Goal: Task Accomplishment & Management: Complete application form

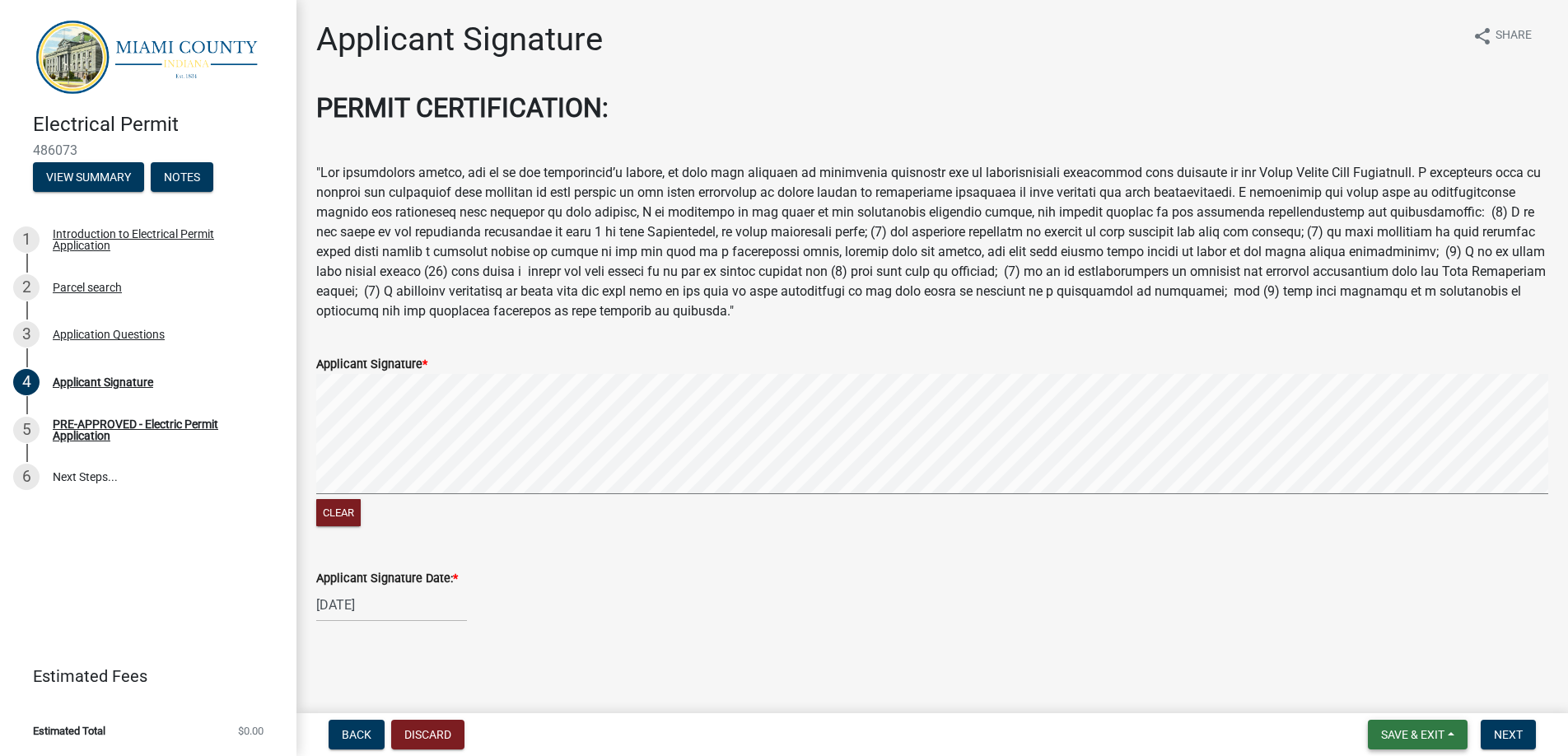
click at [1411, 730] on span "Save & Exit" at bounding box center [1412, 734] width 63 height 13
click at [1389, 689] on button "Save & Exit" at bounding box center [1402, 692] width 132 height 39
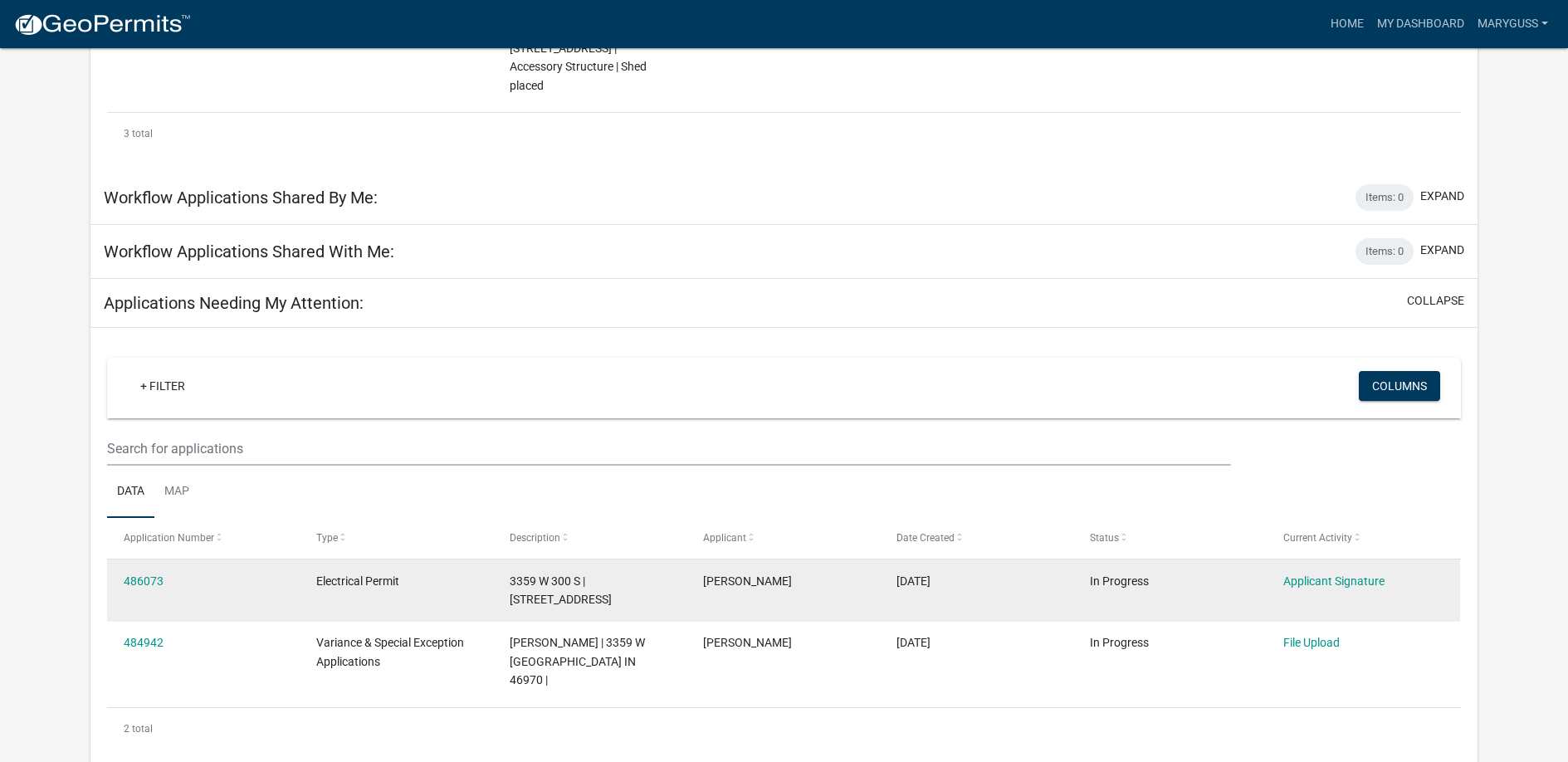
scroll to position [567, 0]
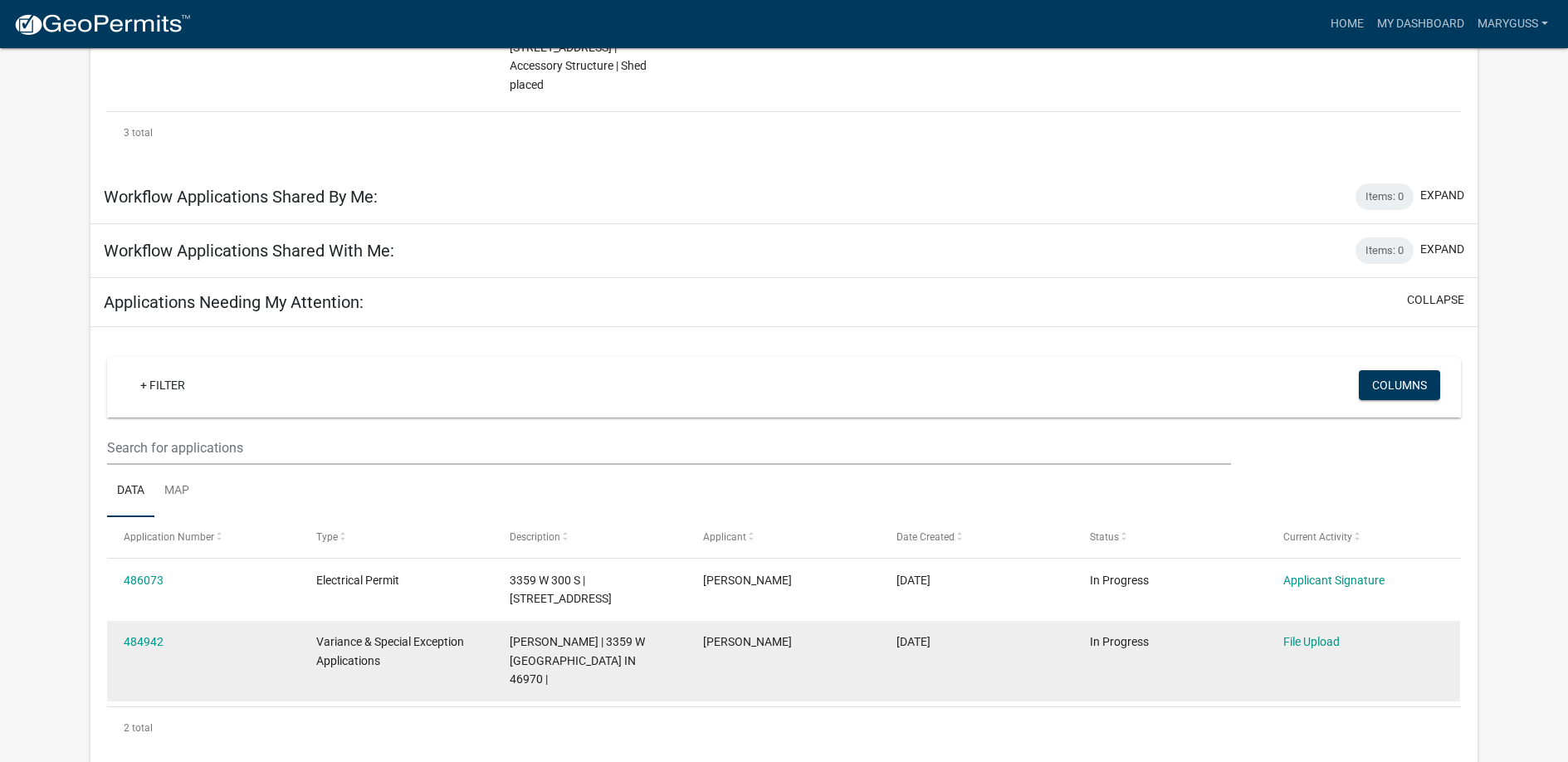
click at [494, 621] on datatable-body-cell "[PERSON_NAME] | 3359 W [GEOGRAPHIC_DATA] IN 46970 |" at bounding box center [590, 661] width 193 height 80
click at [149, 635] on link "484942" at bounding box center [144, 641] width 40 height 13
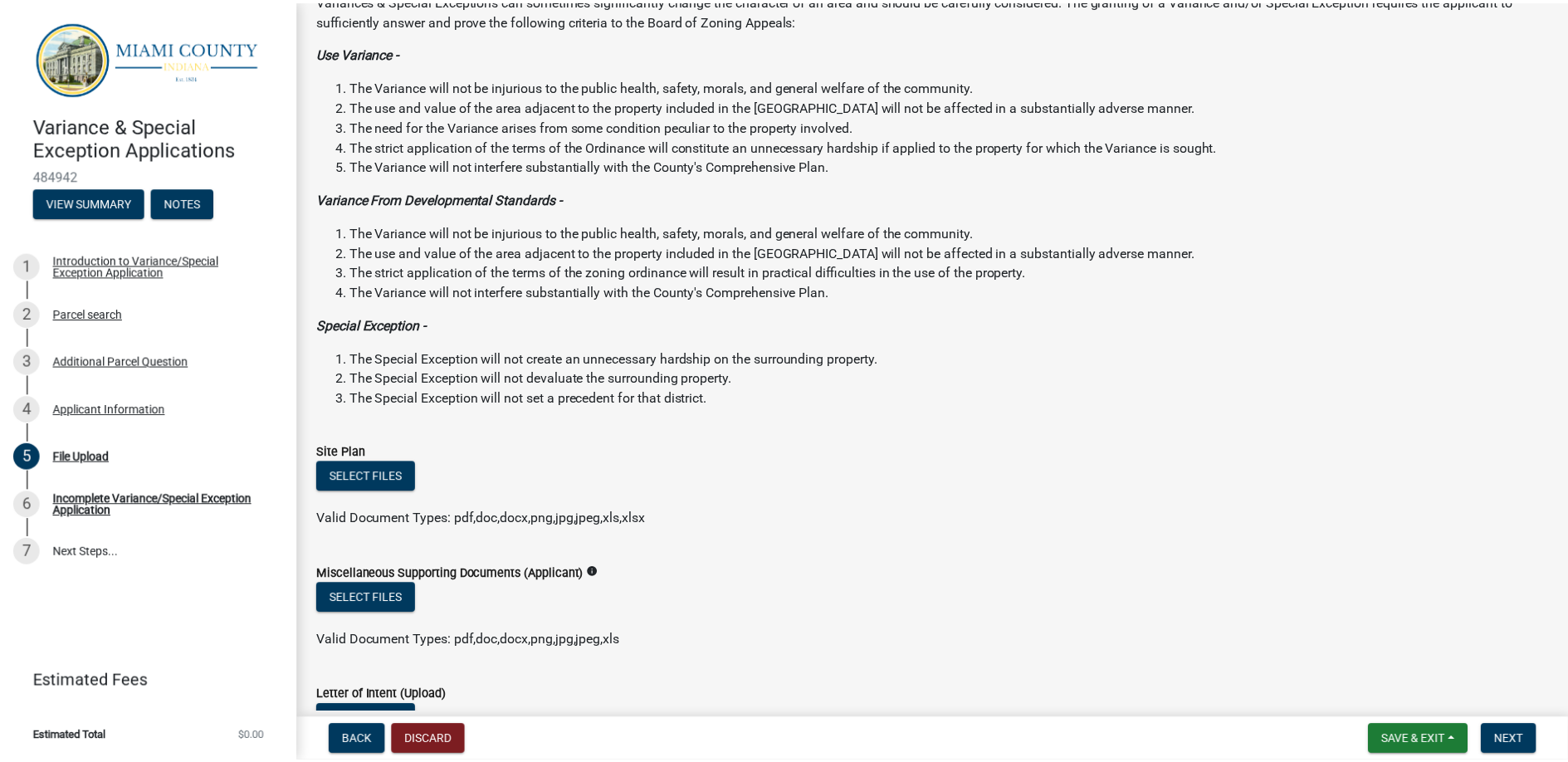
scroll to position [110, 0]
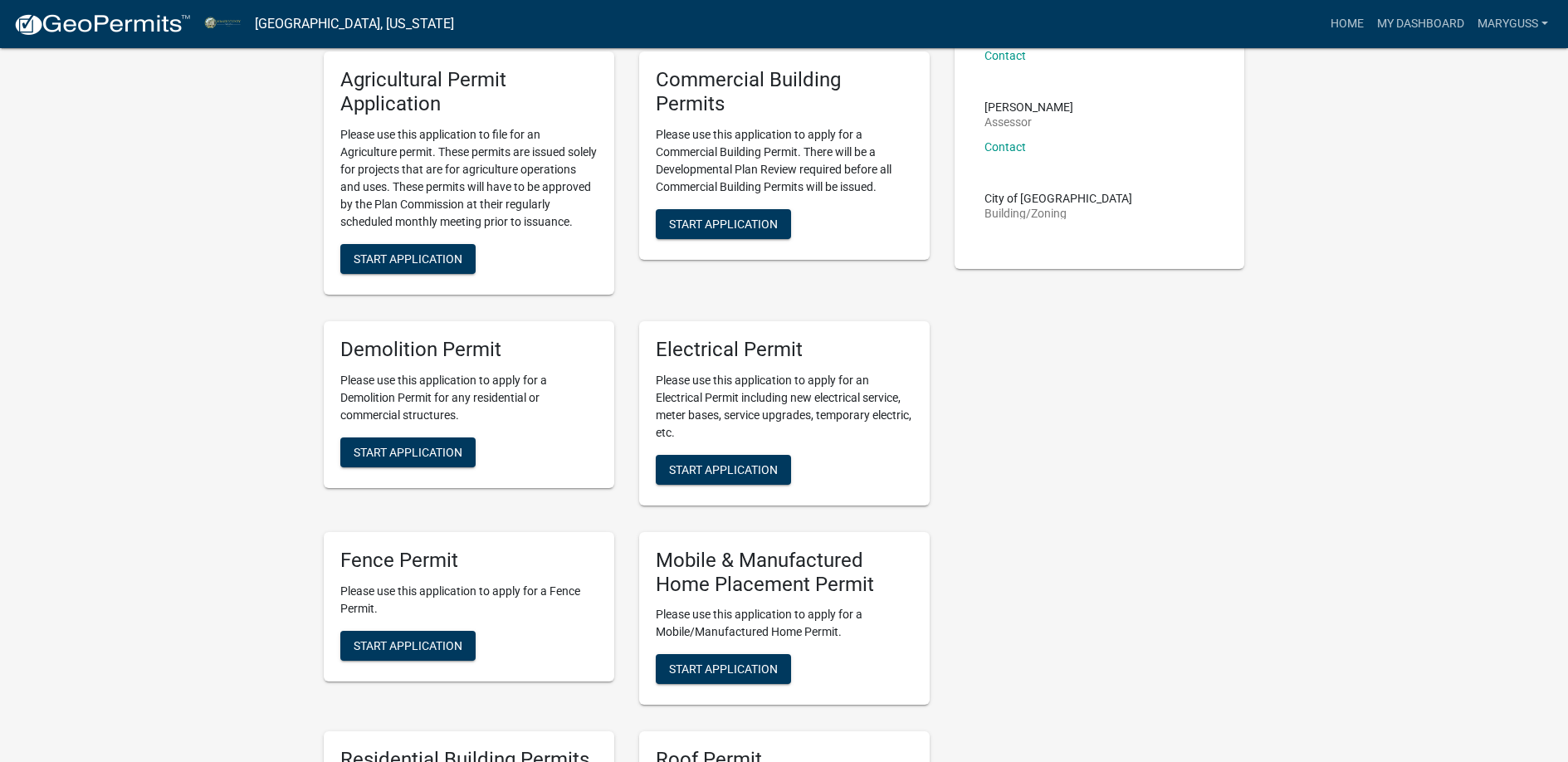
scroll to position [996, 0]
